Goal: Complete application form

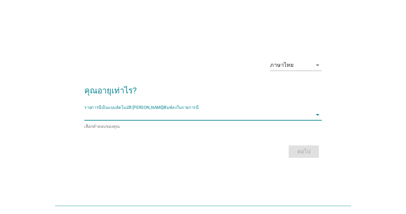
type input "."
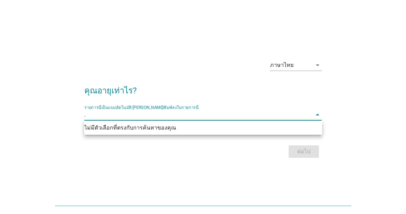
click at [301, 112] on input "." at bounding box center [198, 114] width 228 height 11
click at [223, 117] on input "." at bounding box center [198, 114] width 228 height 11
click at [244, 114] on input "." at bounding box center [198, 114] width 228 height 11
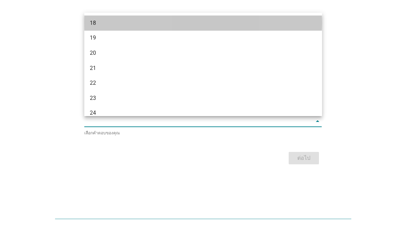
click at [96, 24] on div "18" at bounding box center [194, 23] width 208 height 8
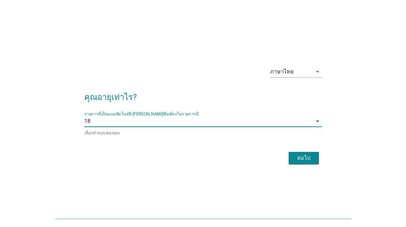
click at [310, 161] on div "ต่อไป" at bounding box center [303, 158] width 19 height 8
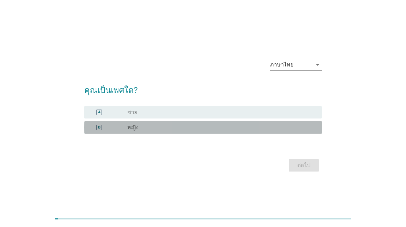
click at [262, 131] on div "B radio_button_unchecked หญิง" at bounding box center [203, 127] width 238 height 12
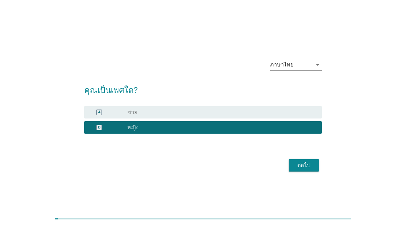
click at [315, 164] on button "ต่อไป" at bounding box center [304, 165] width 30 height 12
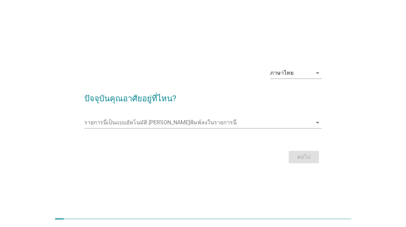
click at [247, 128] on div "รายการนี้เป็นแบบอัตโนมัติ [PERSON_NAME]พิมพ์ลงในรายการนี้ arrow_drop_down" at bounding box center [203, 126] width 238 height 18
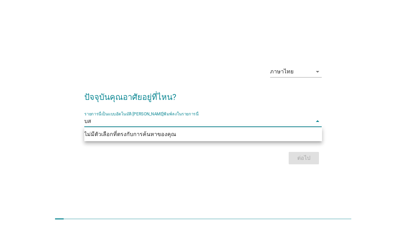
type input "บ"
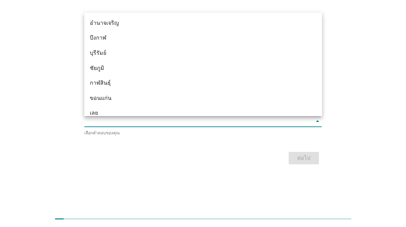
type input "ส"
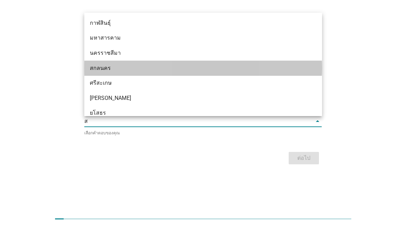
click at [134, 72] on div "สกลนคร" at bounding box center [203, 68] width 238 height 15
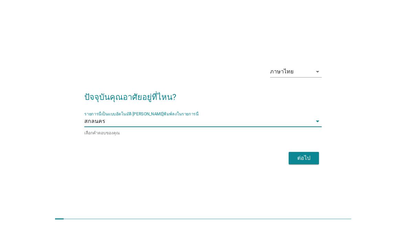
click at [311, 159] on div "ต่อไป" at bounding box center [303, 158] width 19 height 8
